Goal: Information Seeking & Learning: Learn about a topic

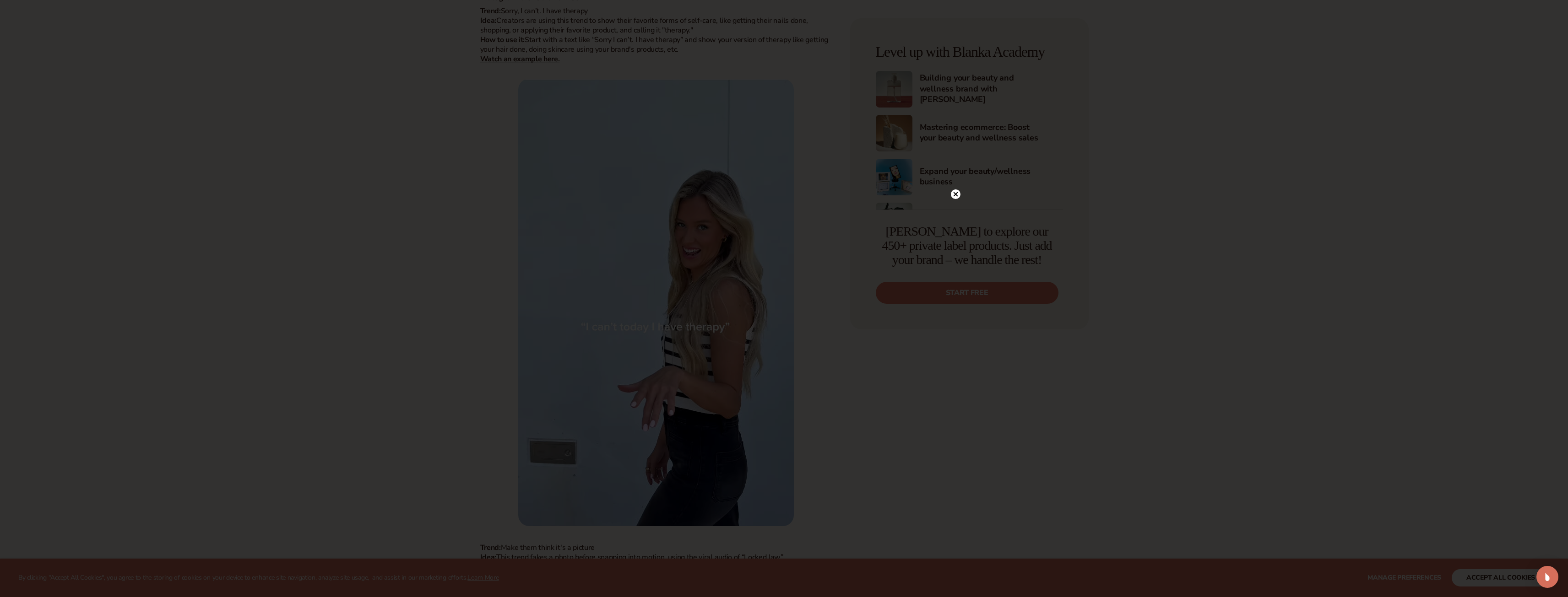
scroll to position [687, 0]
click at [950, 195] on icon at bounding box center [950, 194] width 5 height 5
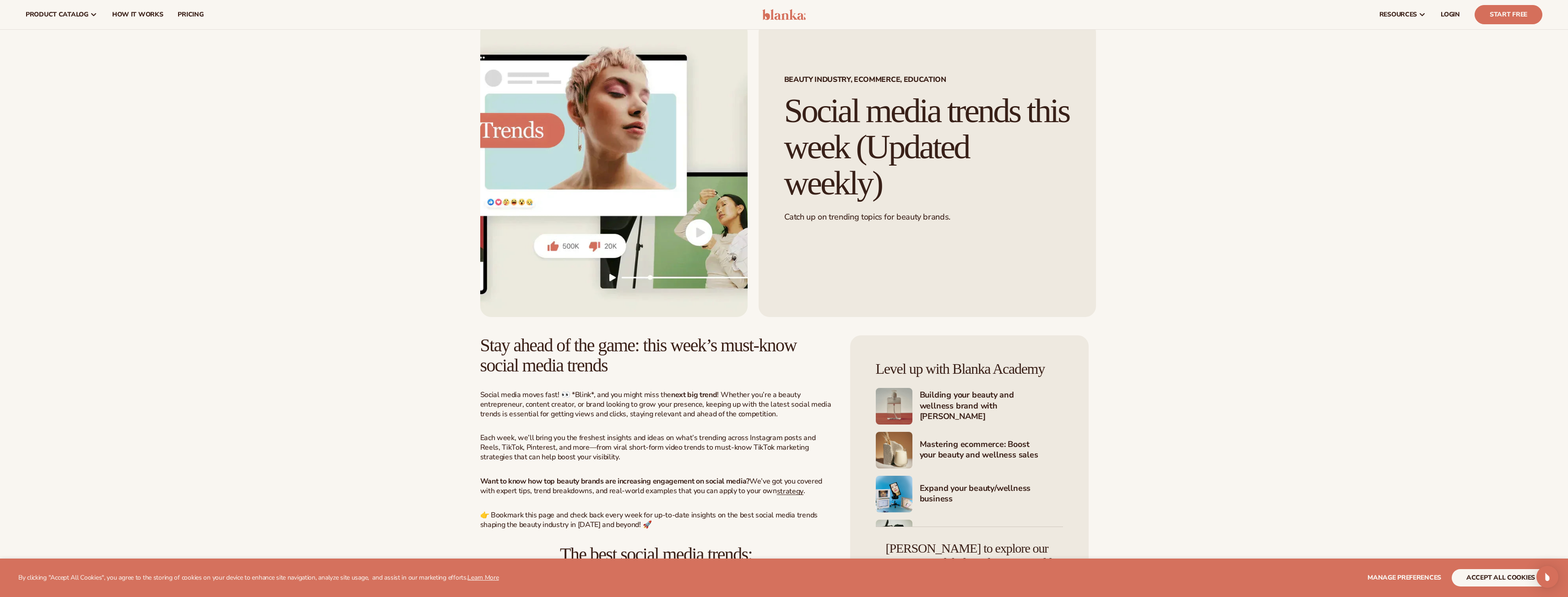
scroll to position [0, 0]
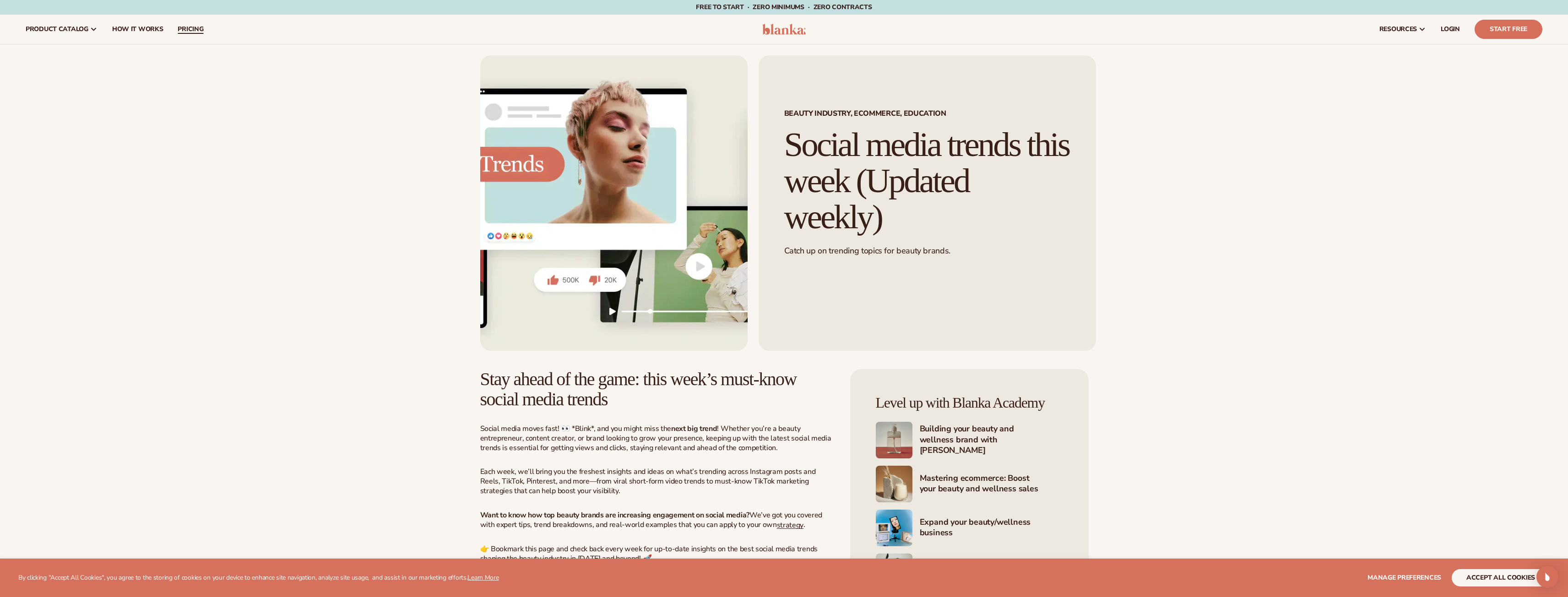
click at [181, 30] on span "pricing" at bounding box center [190, 29] width 25 height 8
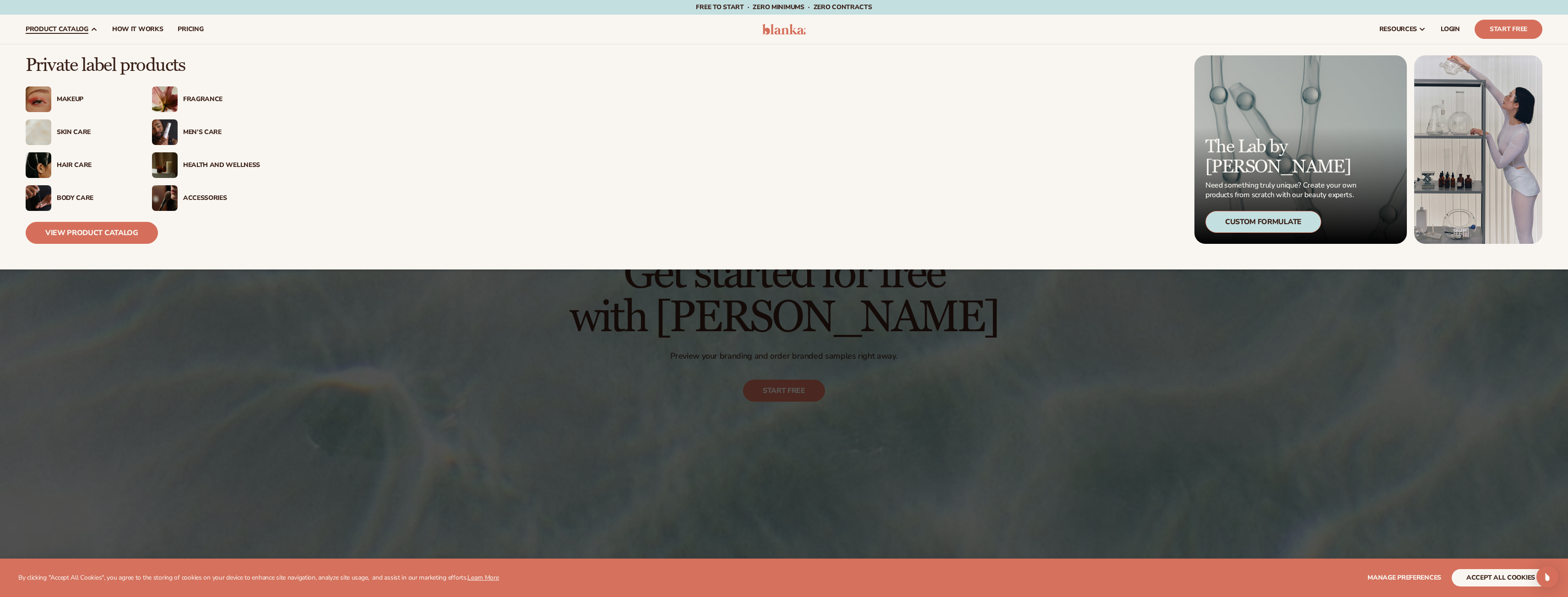
click at [166, 97] on img at bounding box center [164, 99] width 25 height 25
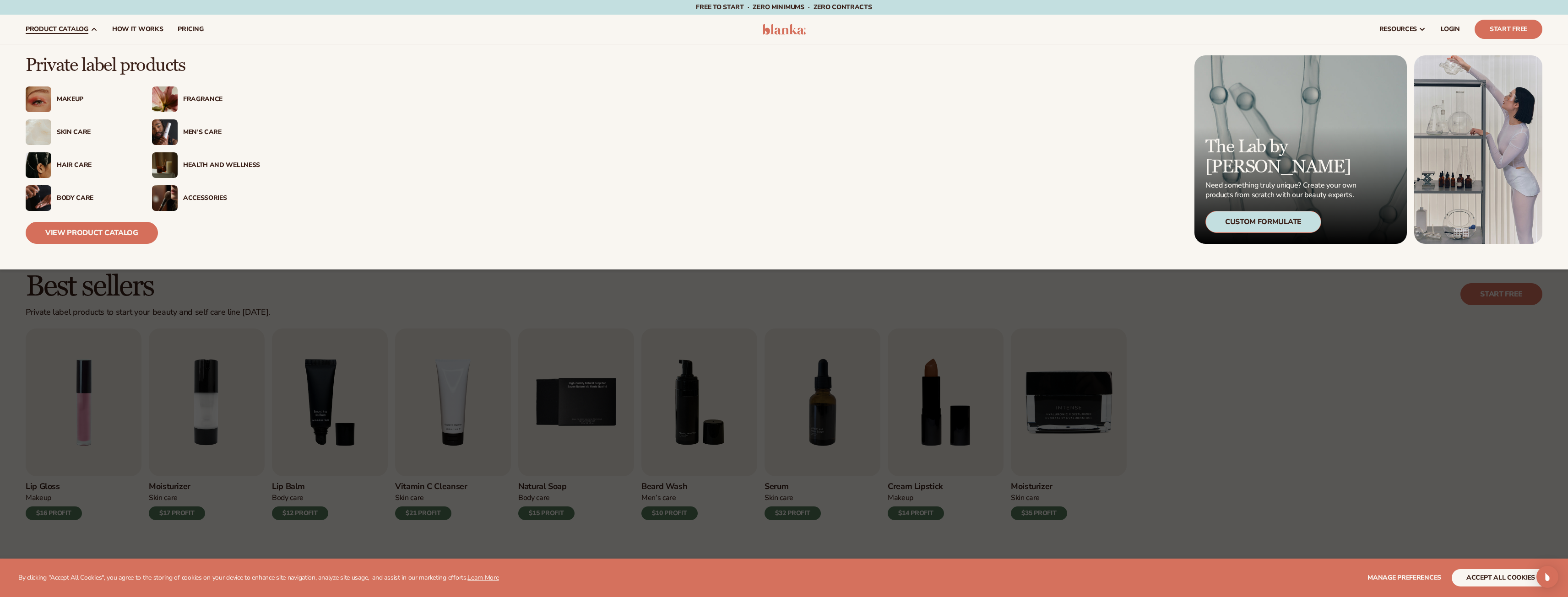
click at [194, 94] on div "Fragrance" at bounding box center [206, 99] width 108 height 25
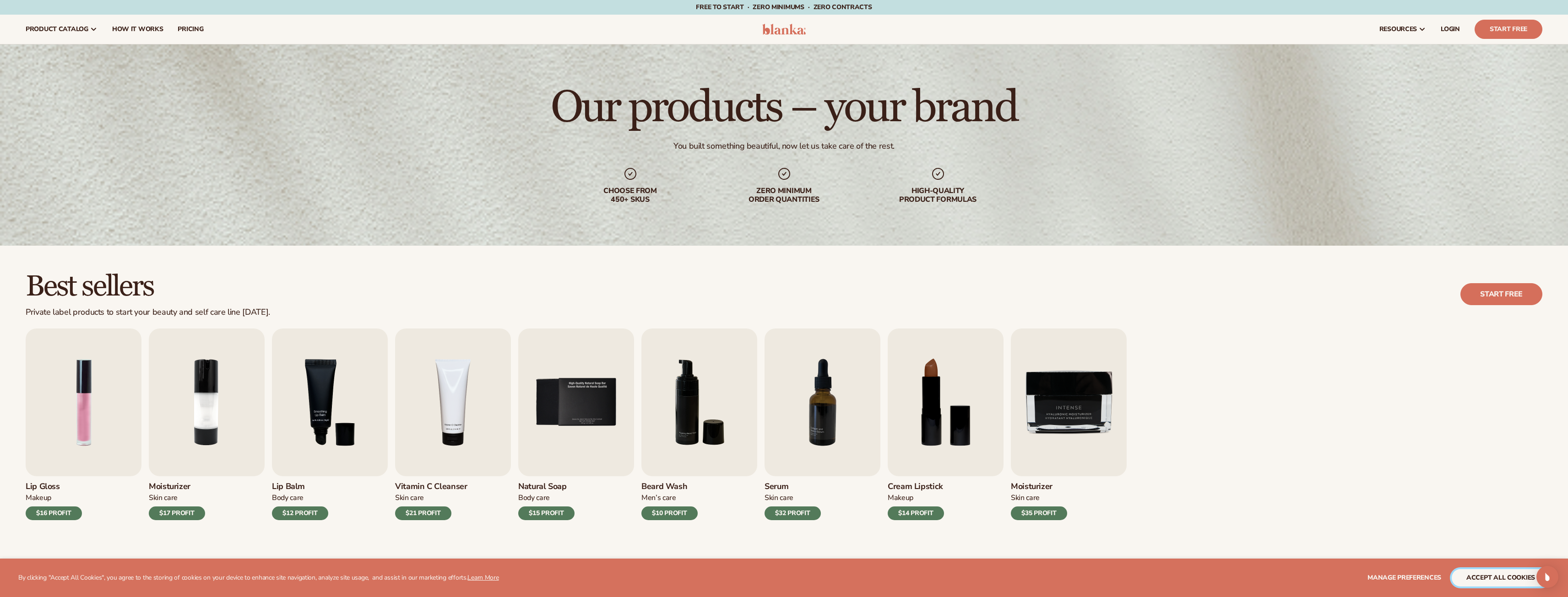
click at [1498, 572] on button "accept all cookies" at bounding box center [1500, 578] width 98 height 17
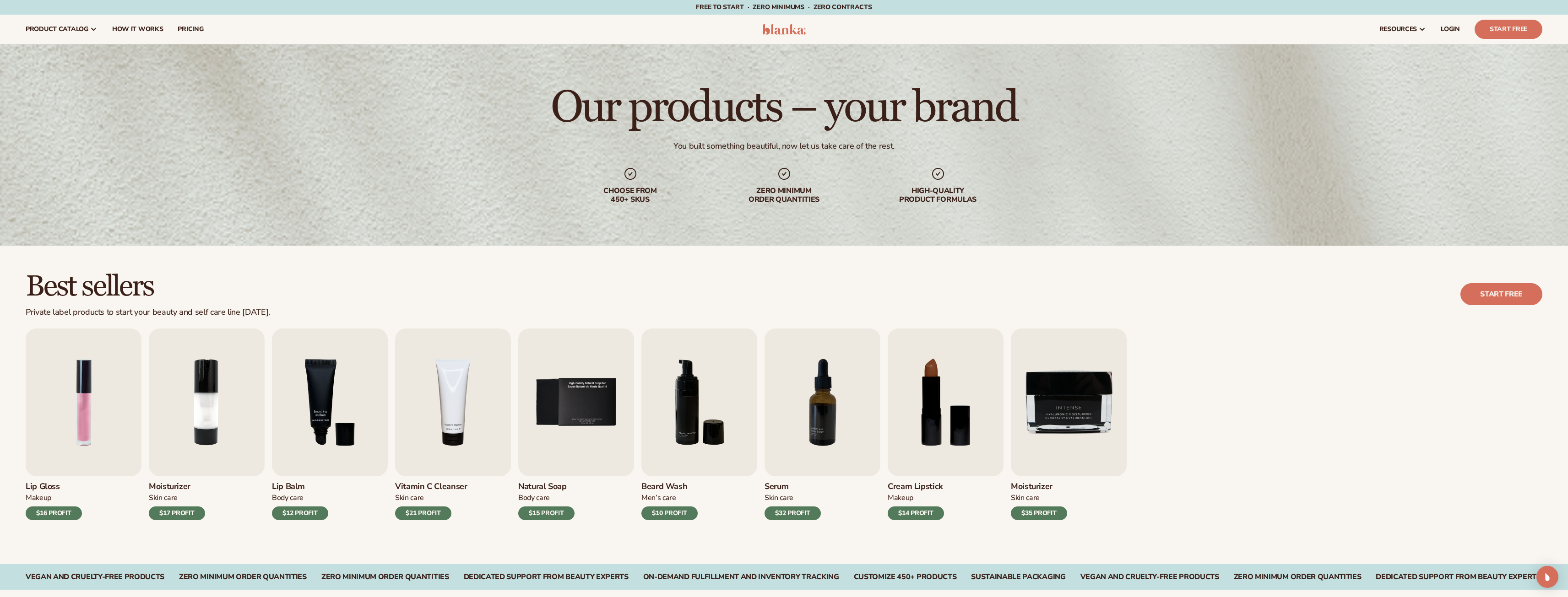
click at [1496, 576] on div "DEDICATED SUPPORT FROM BEAUTY EXPERTS" at bounding box center [1458, 577] width 165 height 8
click at [338, 383] on img "3 / 9" at bounding box center [329, 403] width 116 height 148
click at [336, 401] on img "3 / 9" at bounding box center [329, 403] width 116 height 148
click at [330, 395] on img "3 / 9" at bounding box center [329, 403] width 116 height 148
click at [331, 395] on img "3 / 9" at bounding box center [329, 403] width 116 height 148
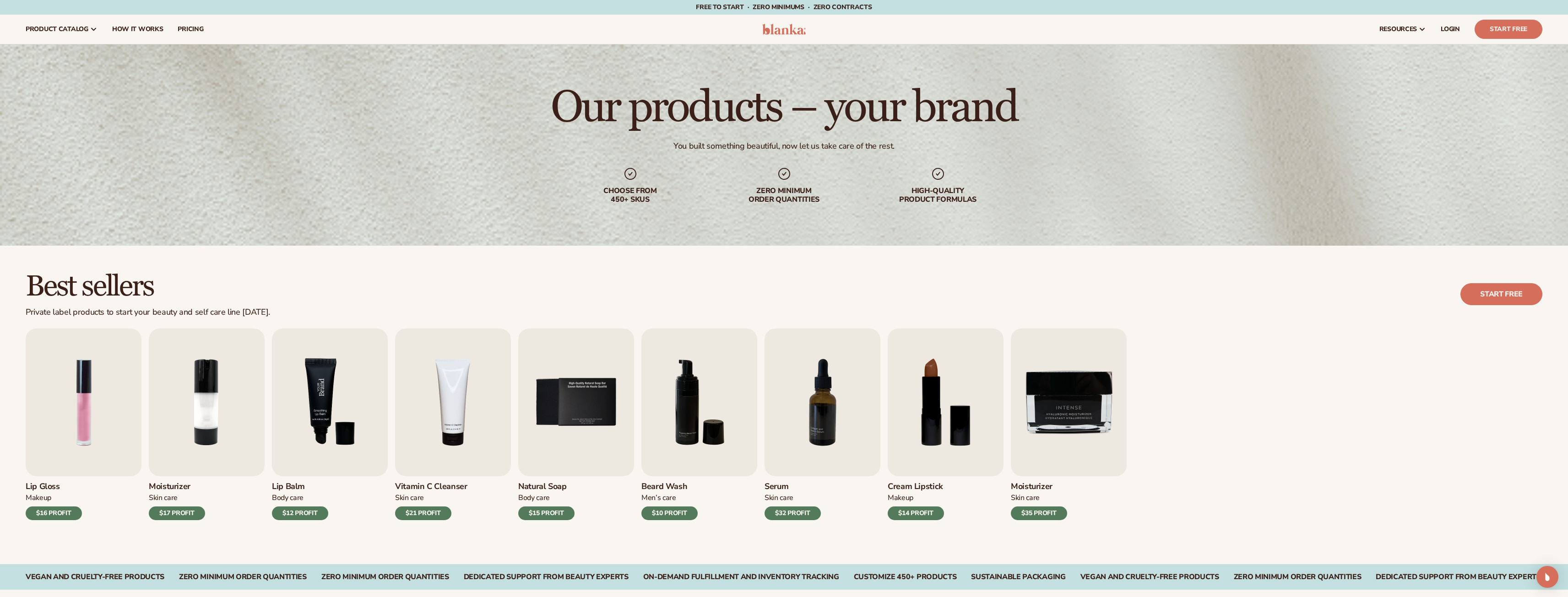
click at [346, 427] on img "3 / 9" at bounding box center [329, 403] width 116 height 148
click at [323, 438] on img "3 / 9" at bounding box center [329, 403] width 116 height 148
click at [310, 419] on img "3 / 9" at bounding box center [329, 403] width 116 height 148
click at [299, 506] on div "$12 PROFIT" at bounding box center [300, 513] width 57 height 14
click at [300, 508] on div "$12 PROFIT" at bounding box center [300, 513] width 57 height 14
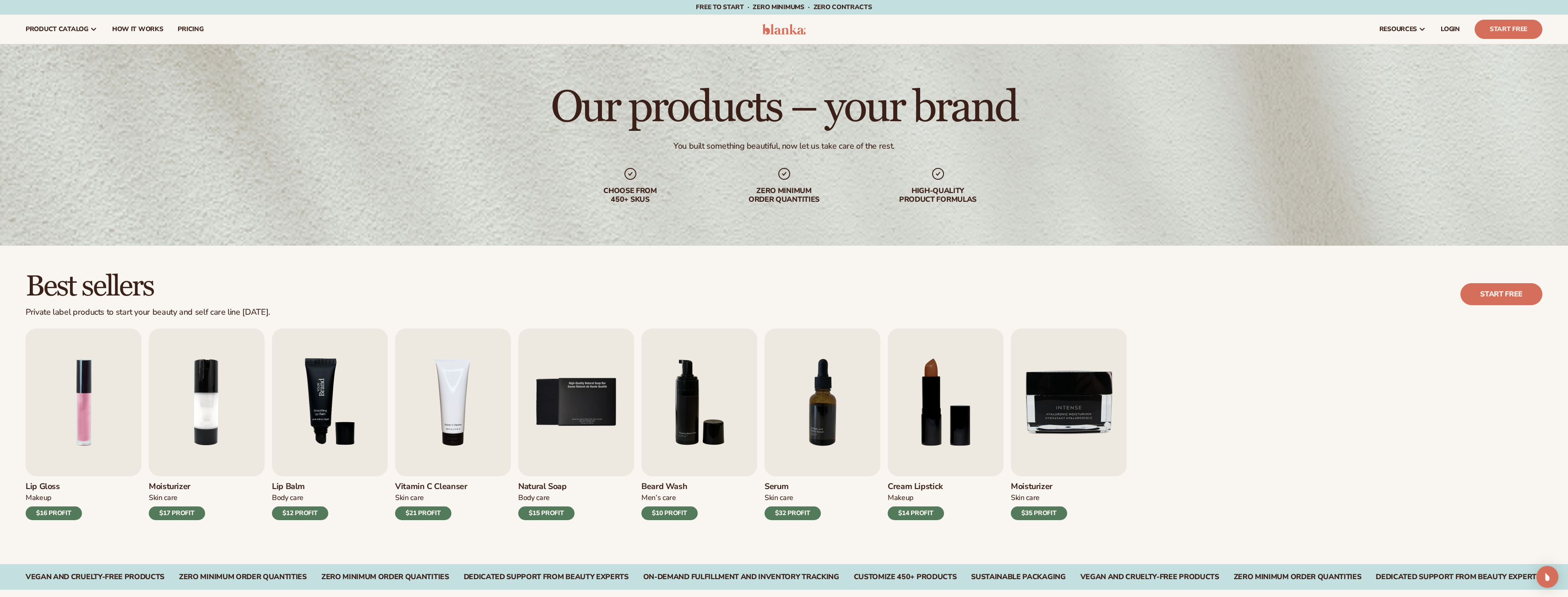
click at [312, 440] on img "3 / 9" at bounding box center [329, 403] width 116 height 148
click at [1081, 422] on img "9 / 9" at bounding box center [1068, 403] width 116 height 148
click at [933, 416] on img "8 / 9" at bounding box center [945, 403] width 116 height 148
click at [838, 410] on img "7 / 9" at bounding box center [822, 403] width 116 height 148
click at [713, 397] on img "6 / 9" at bounding box center [699, 403] width 116 height 148
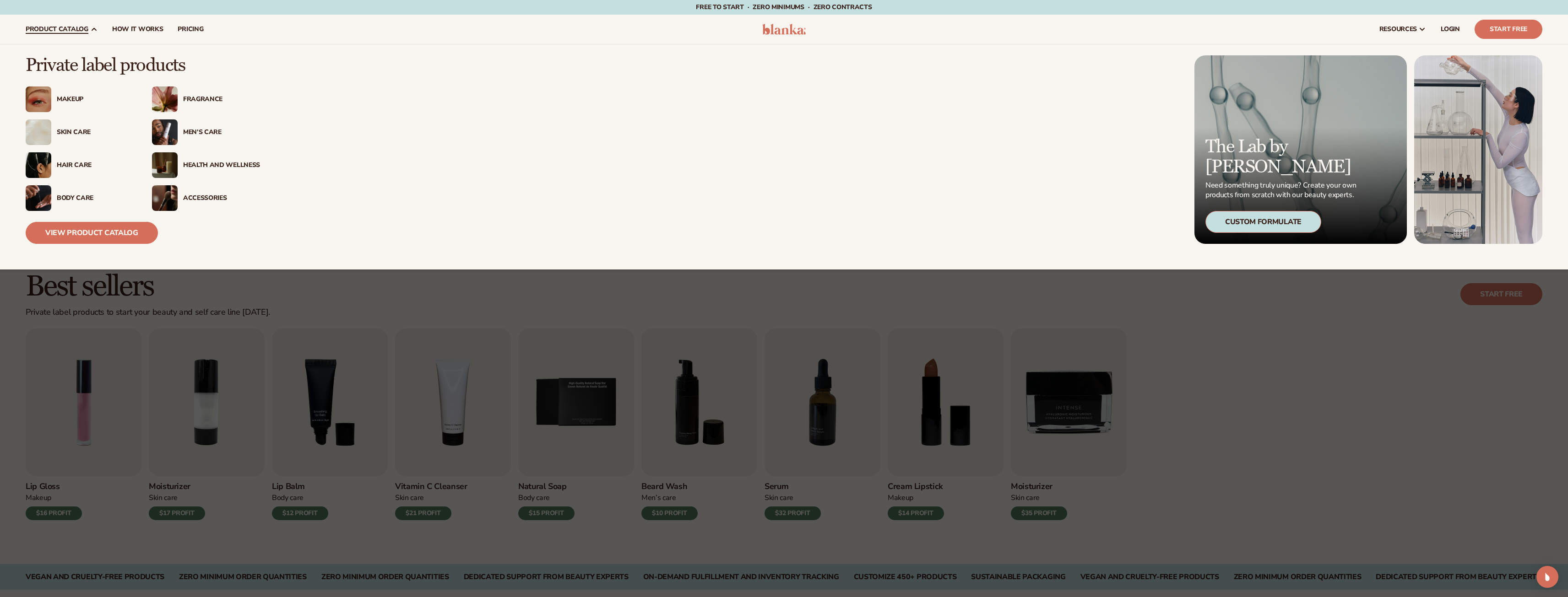
click at [75, 102] on div "Makeup" at bounding box center [95, 99] width 77 height 8
